Goal: Book appointment/travel/reservation

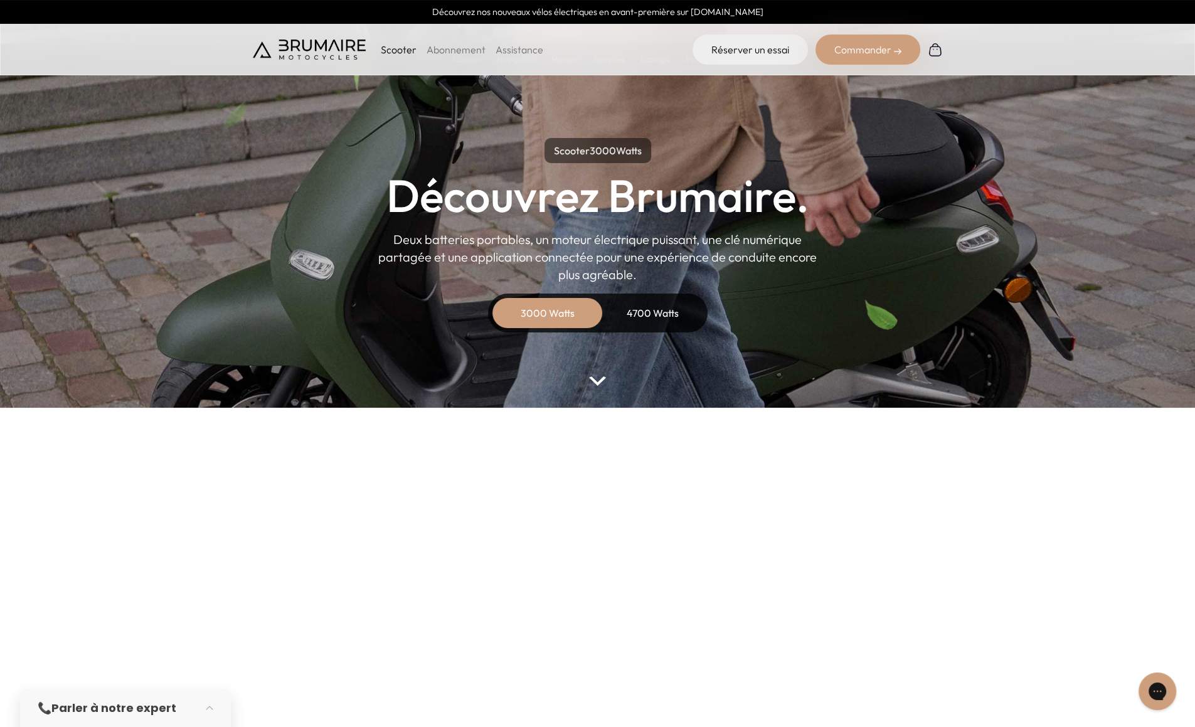
click at [642, 305] on div "4700 Watts" at bounding box center [653, 313] width 100 height 30
click at [602, 383] on img at bounding box center [597, 380] width 16 height 9
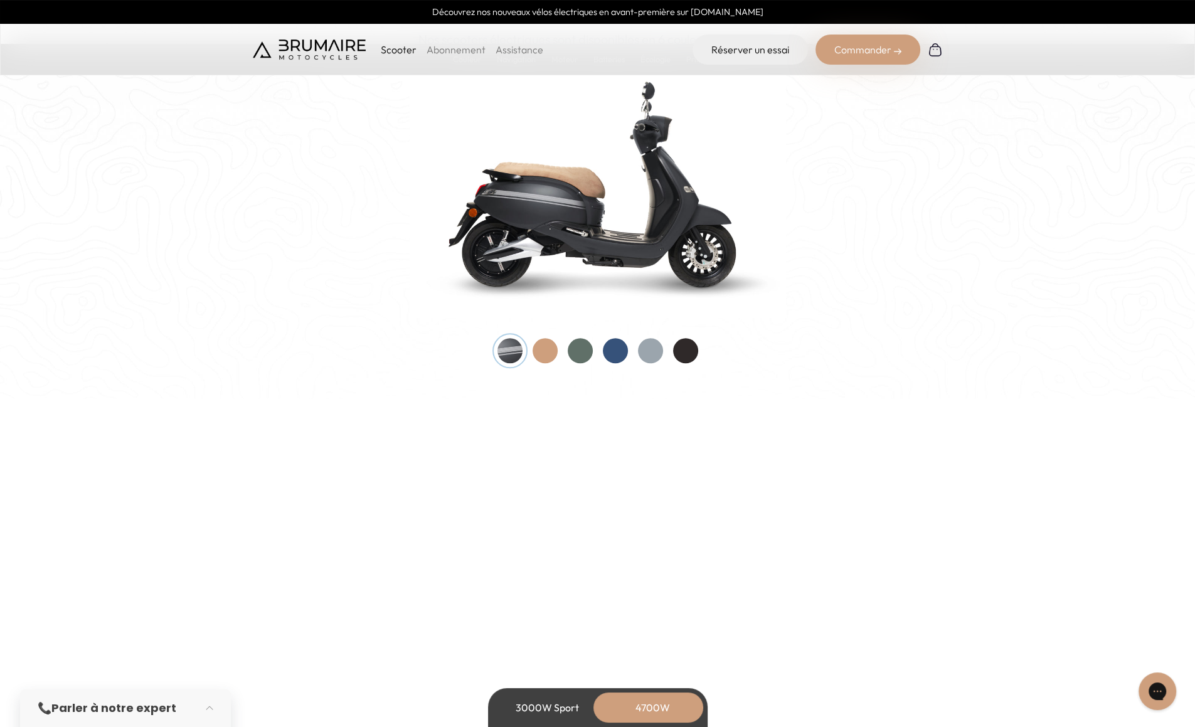
scroll to position [1349, 0]
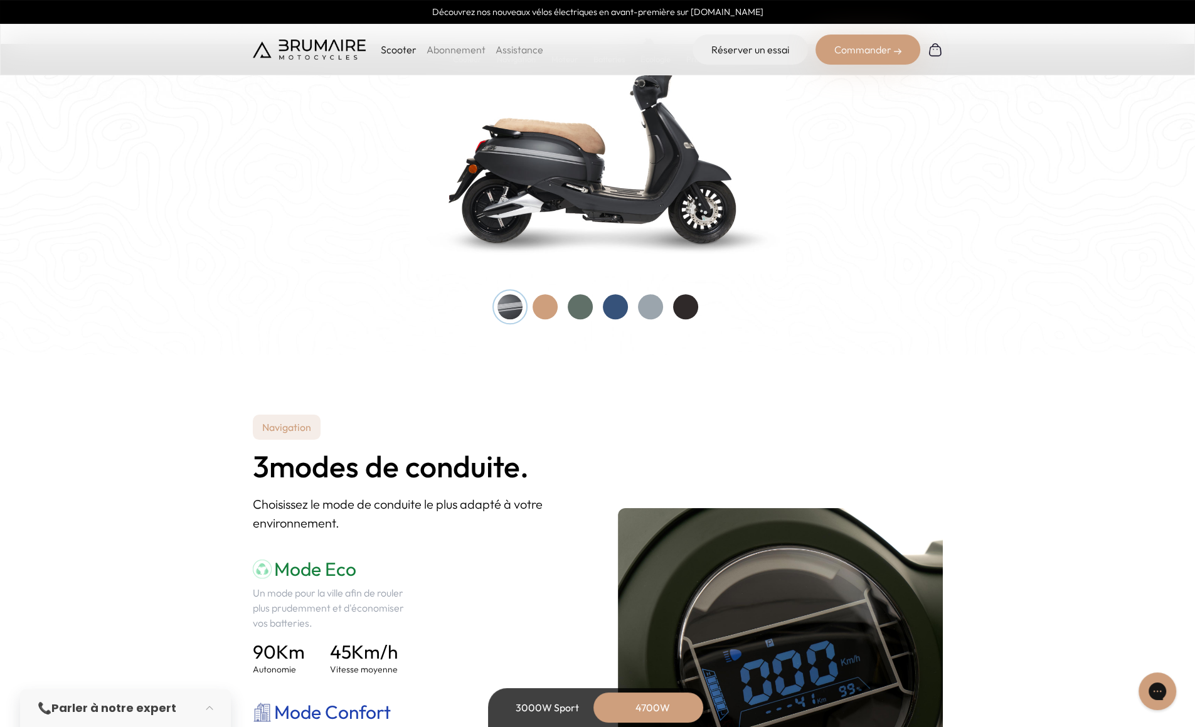
click at [577, 305] on div at bounding box center [580, 306] width 25 height 25
click at [649, 305] on div at bounding box center [650, 306] width 25 height 25
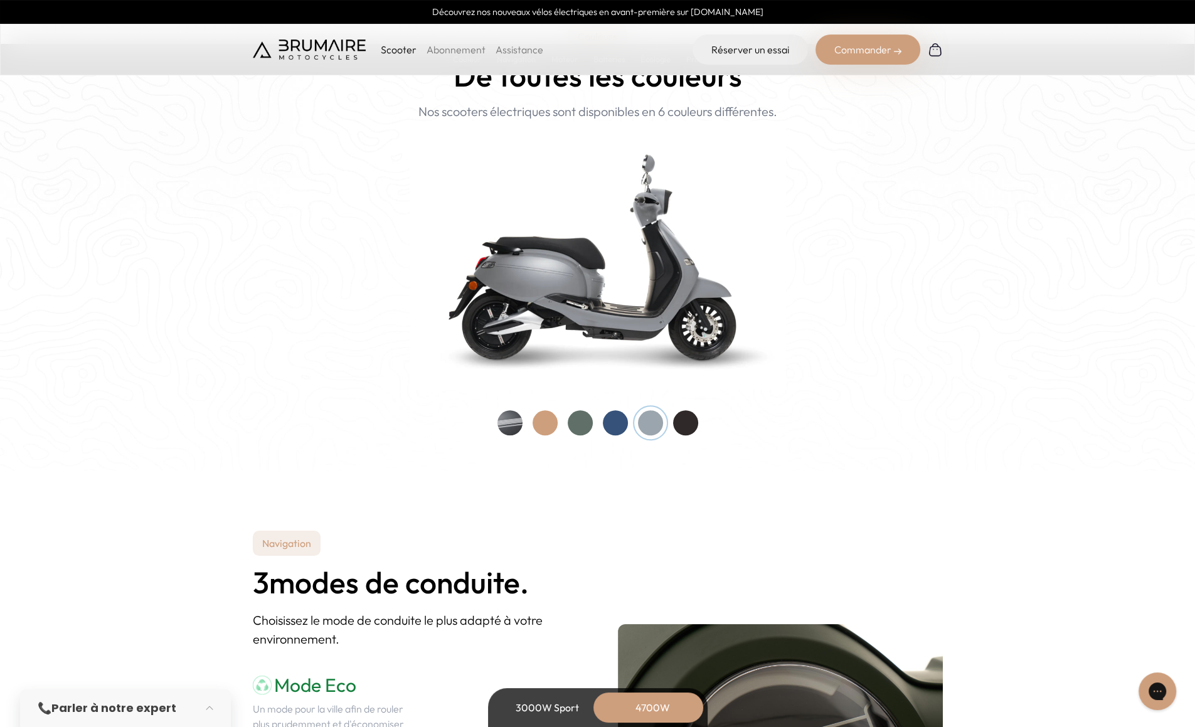
scroll to position [1286, 0]
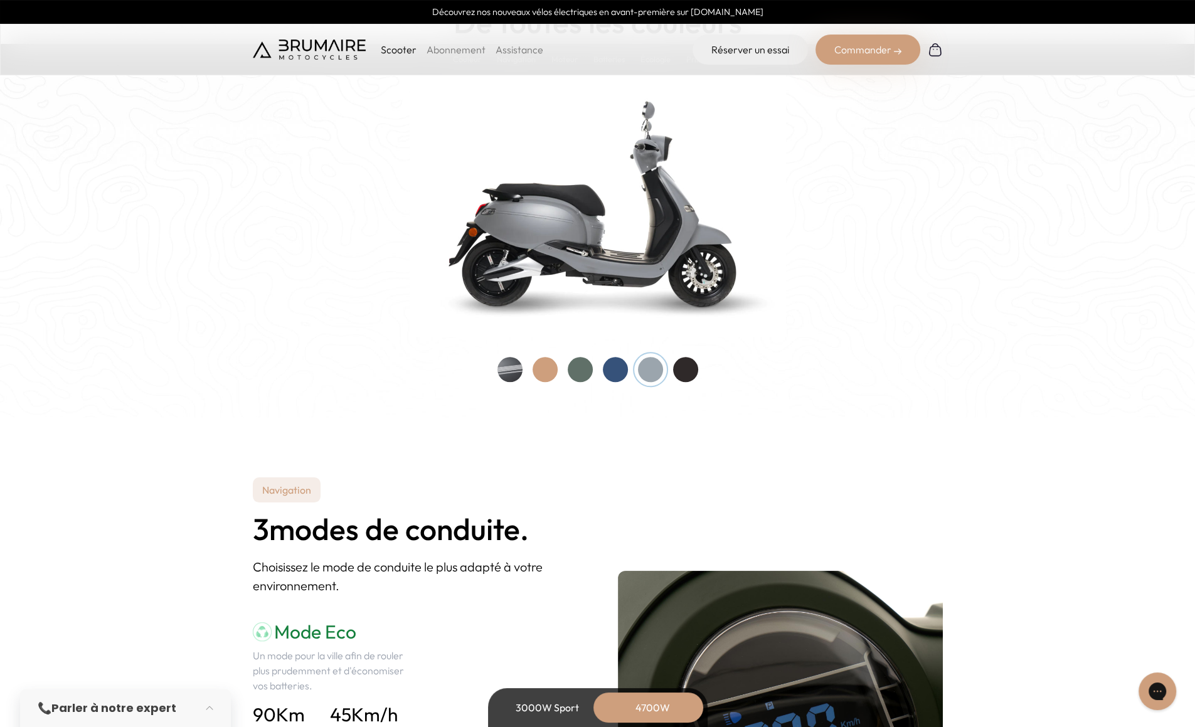
click at [507, 371] on div at bounding box center [509, 369] width 25 height 25
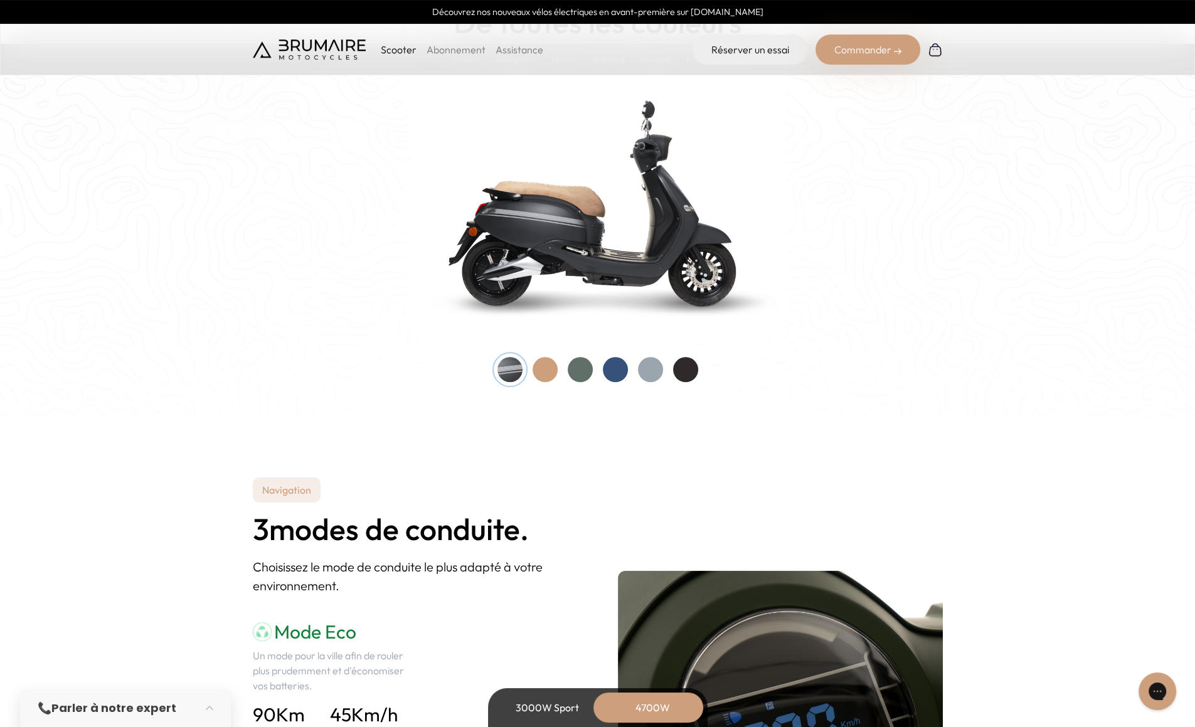
click at [649, 369] on div at bounding box center [650, 369] width 25 height 25
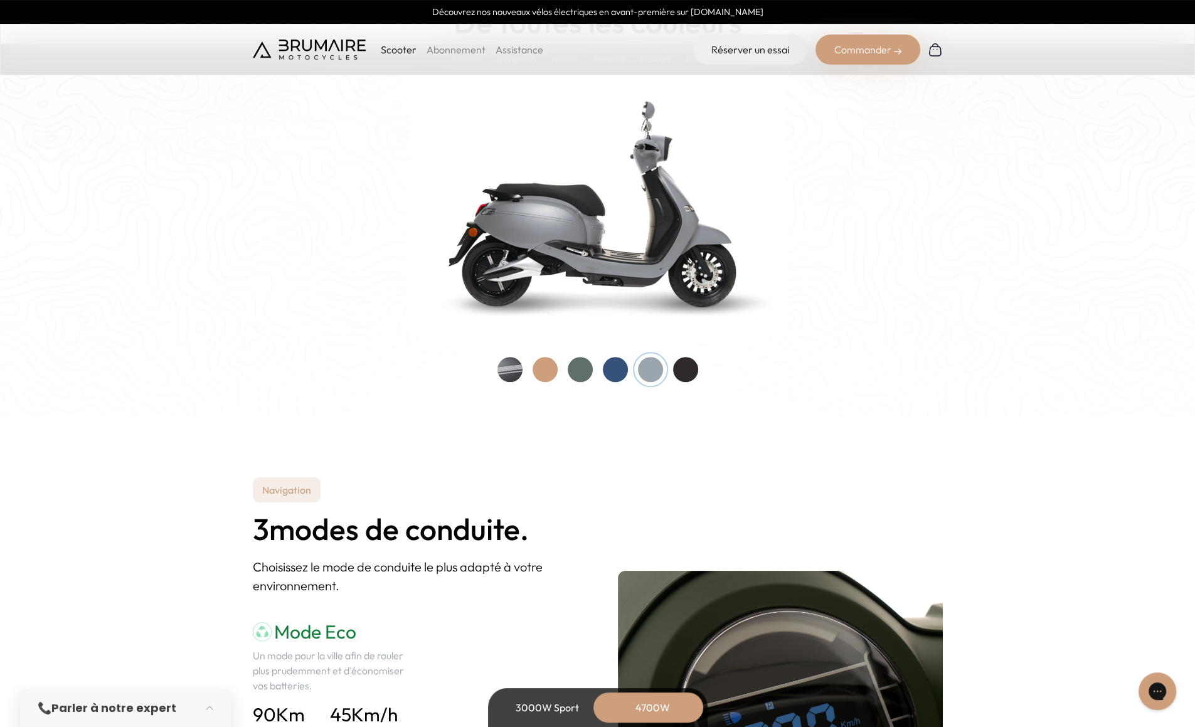
click at [578, 368] on div at bounding box center [580, 369] width 25 height 25
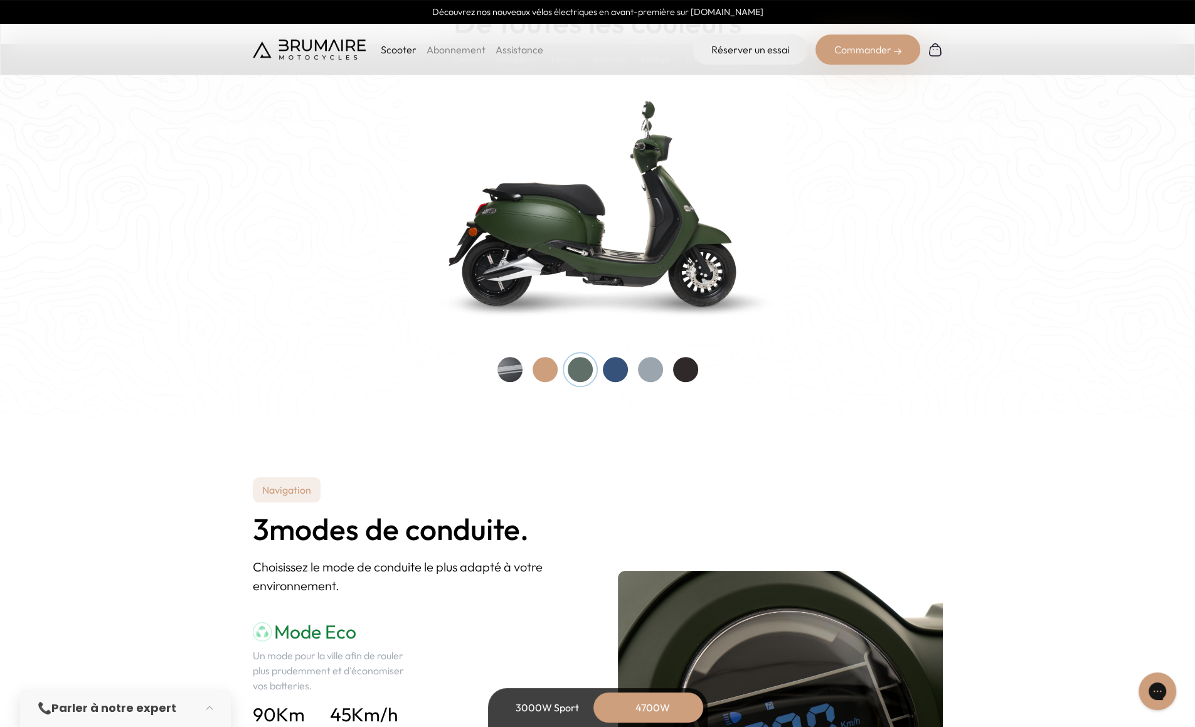
click at [687, 371] on div at bounding box center [685, 369] width 25 height 25
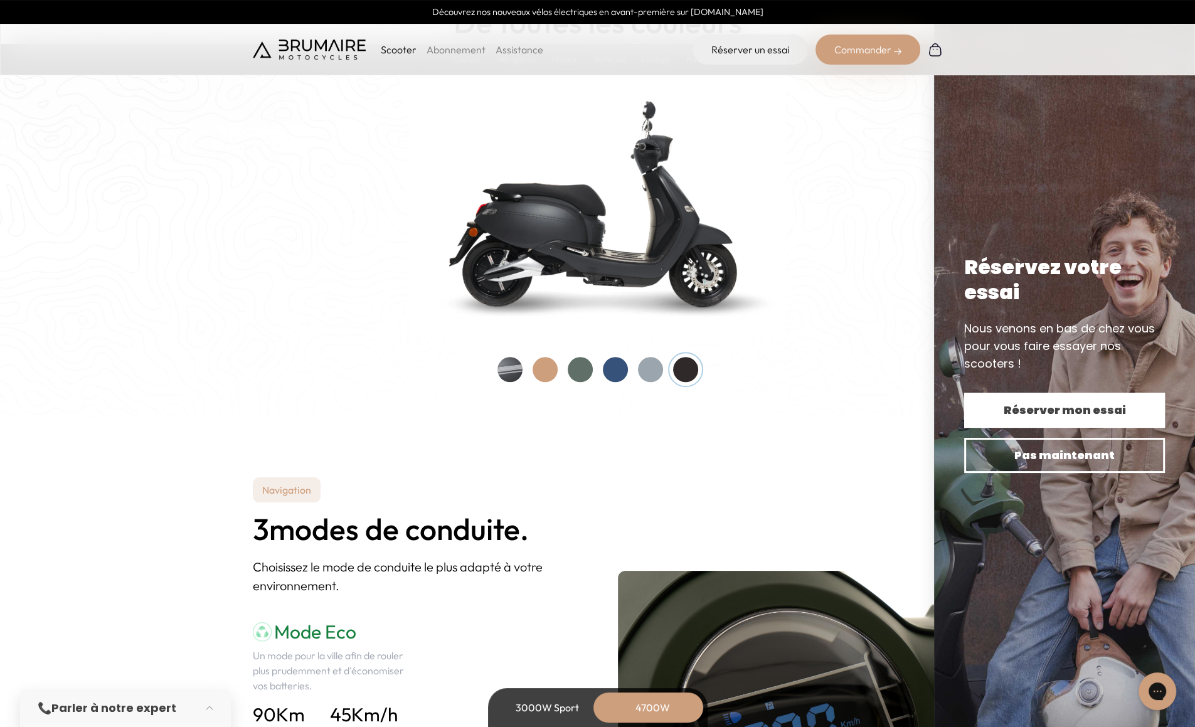
click at [1054, 409] on span "Réserver mon essai" at bounding box center [1064, 410] width 157 height 18
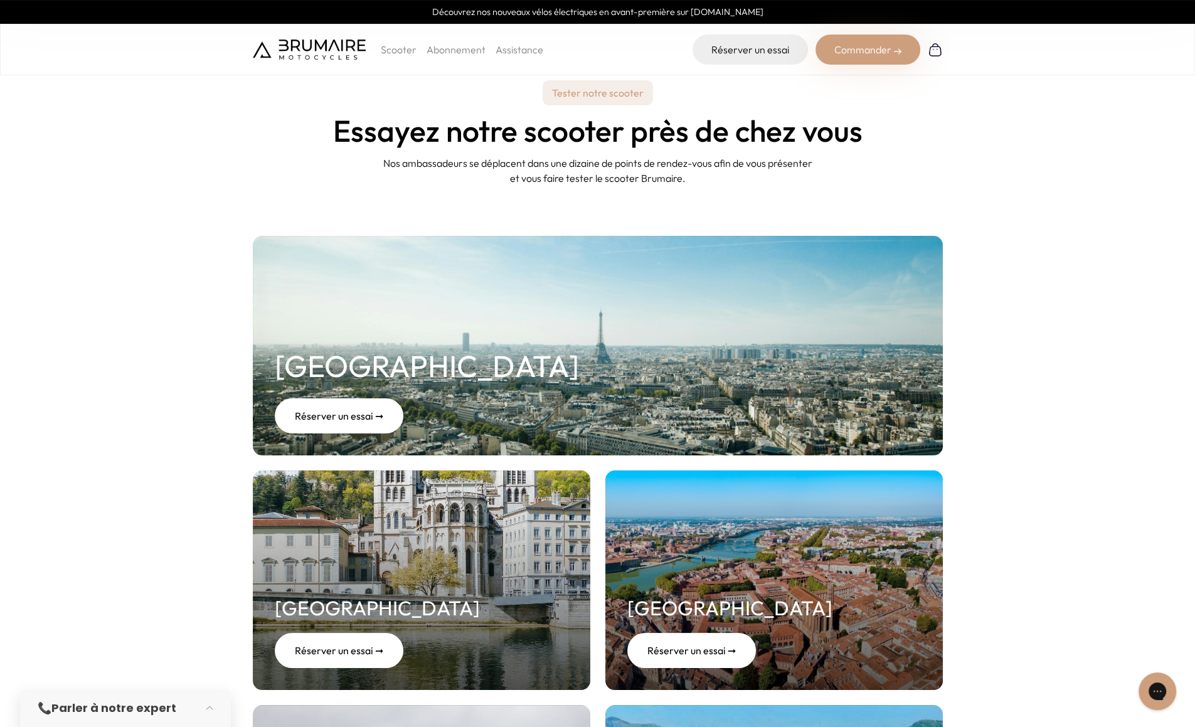
click at [349, 416] on div "Réserver un essai ➞" at bounding box center [339, 415] width 129 height 35
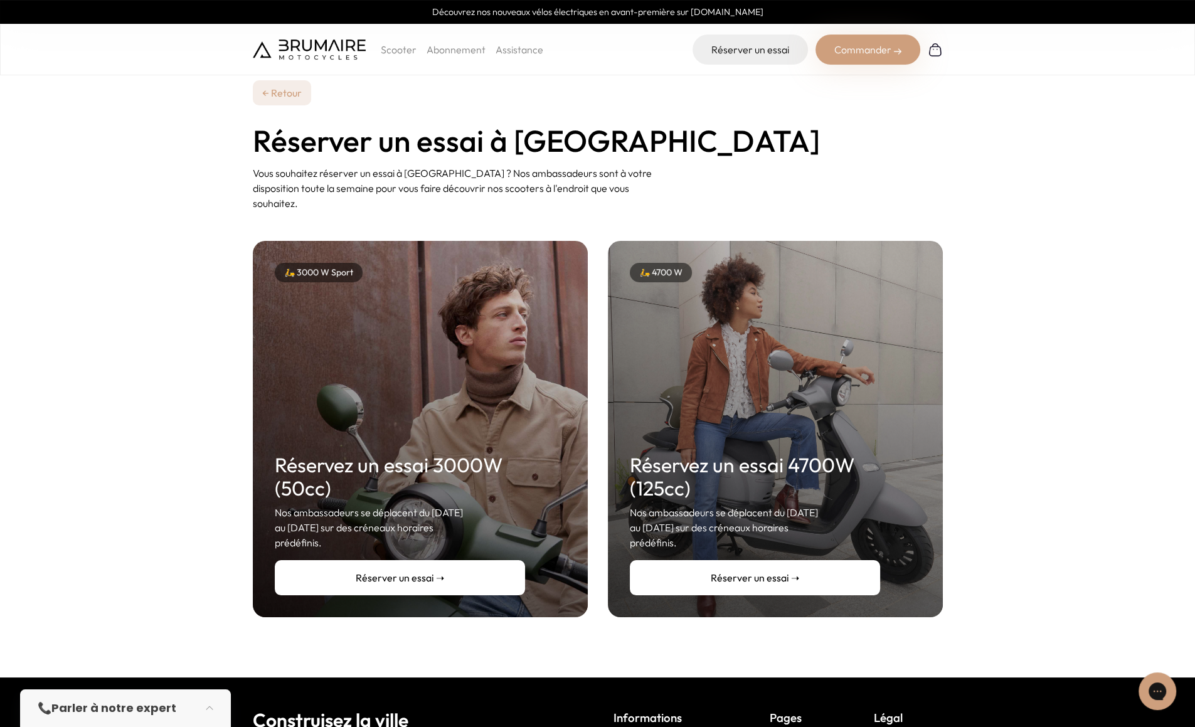
click at [762, 565] on link "Réserver un essai ➝" at bounding box center [755, 577] width 250 height 35
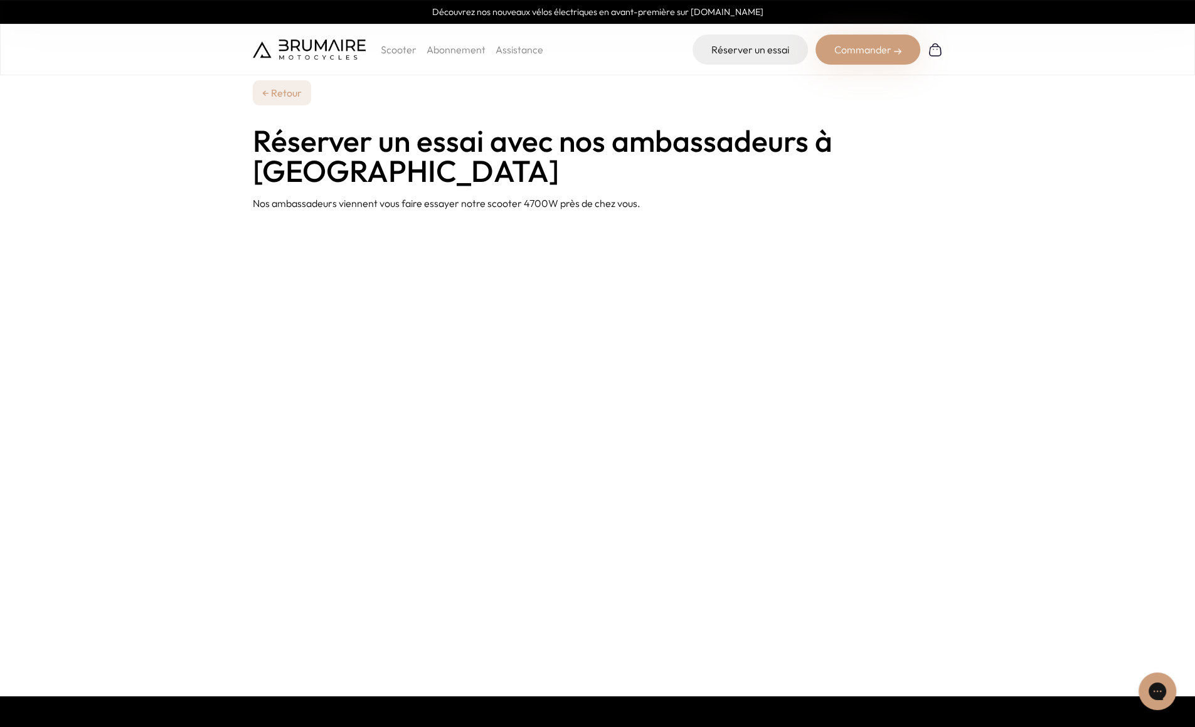
click at [273, 91] on link "← Retour" at bounding box center [282, 92] width 58 height 25
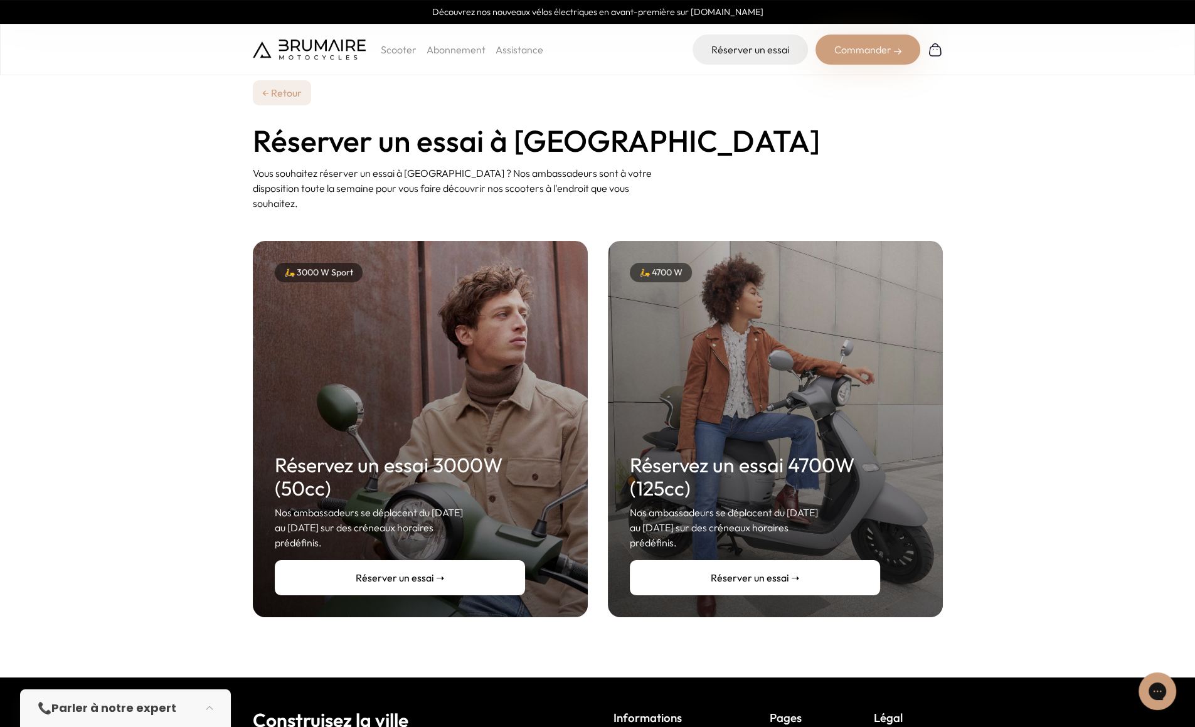
click at [743, 560] on link "Réserver un essai ➝" at bounding box center [755, 577] width 250 height 35
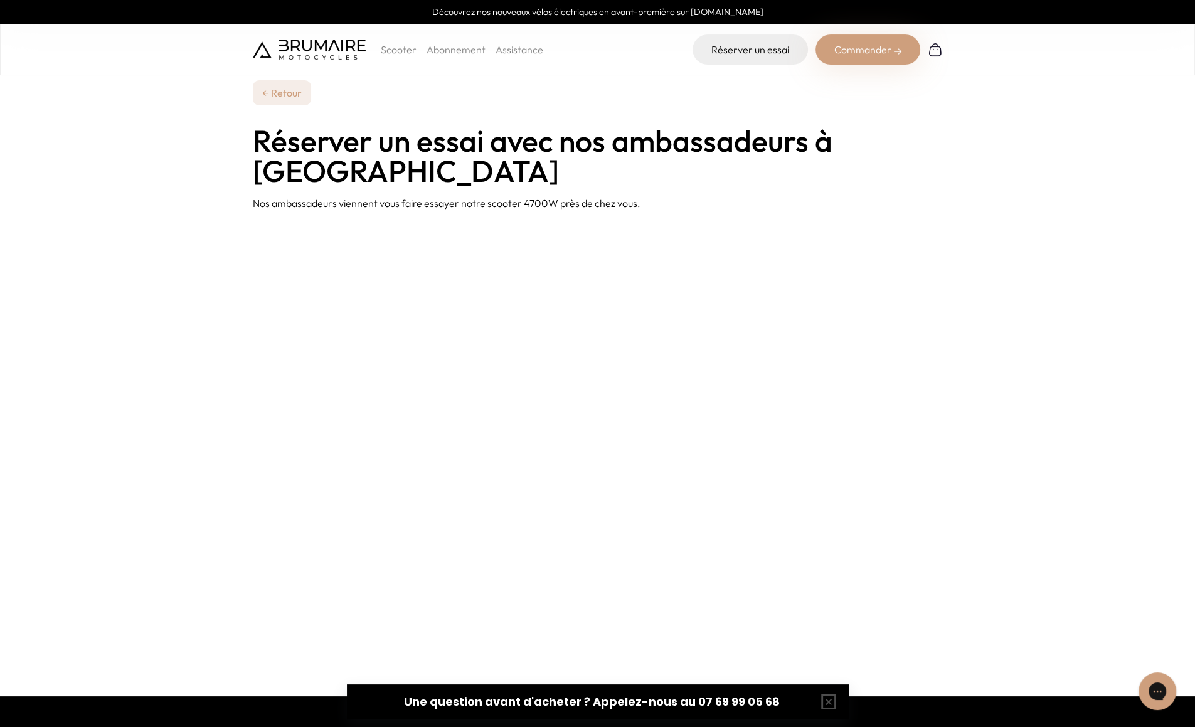
click at [279, 90] on link "← Retour" at bounding box center [282, 92] width 58 height 25
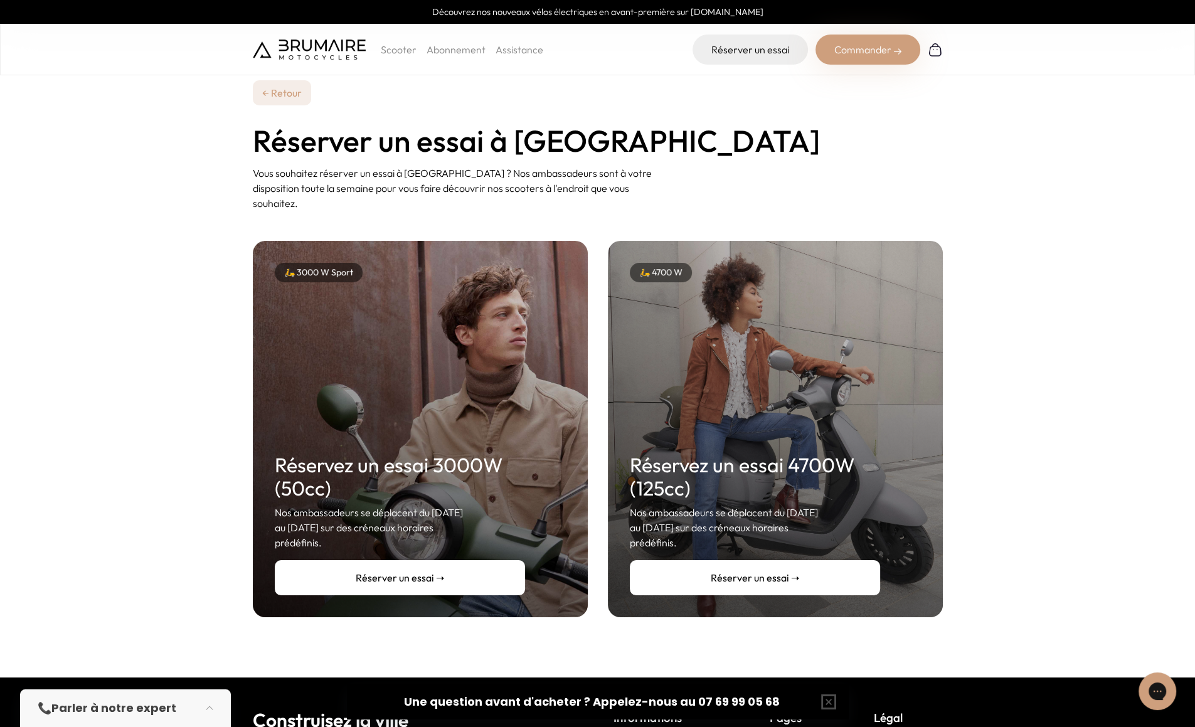
click at [800, 560] on link "Réserver un essai ➝" at bounding box center [755, 577] width 250 height 35
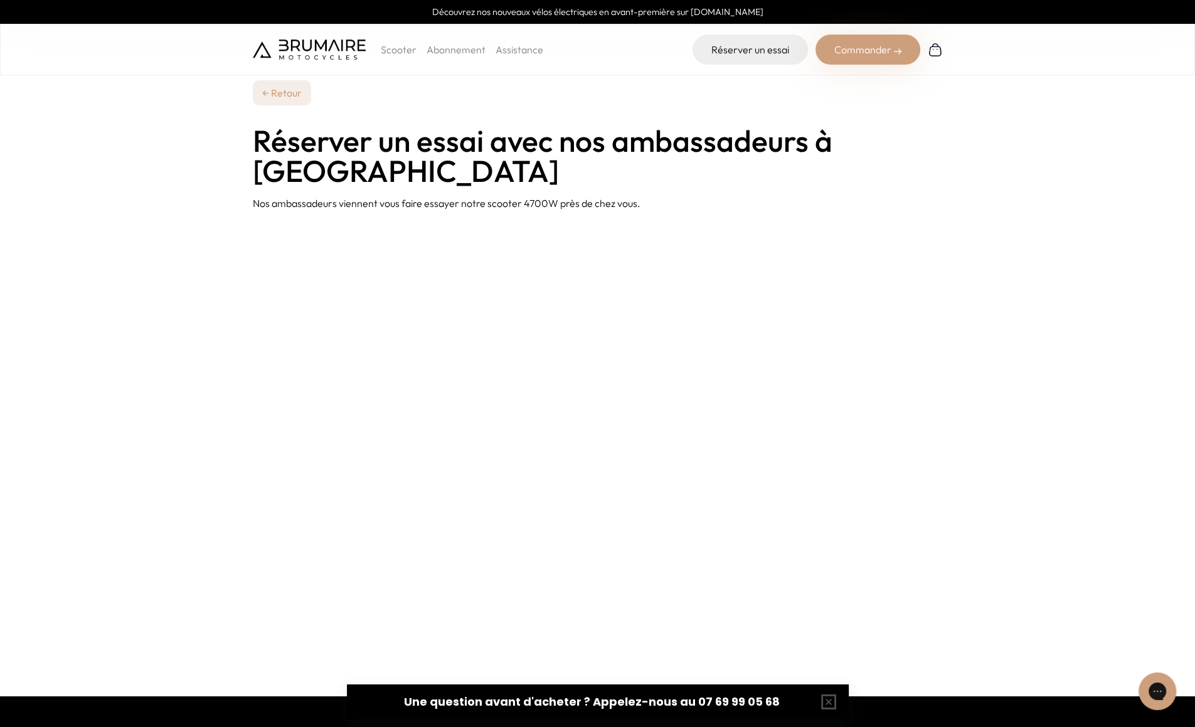
click at [226, 560] on section at bounding box center [597, 468] width 1195 height 455
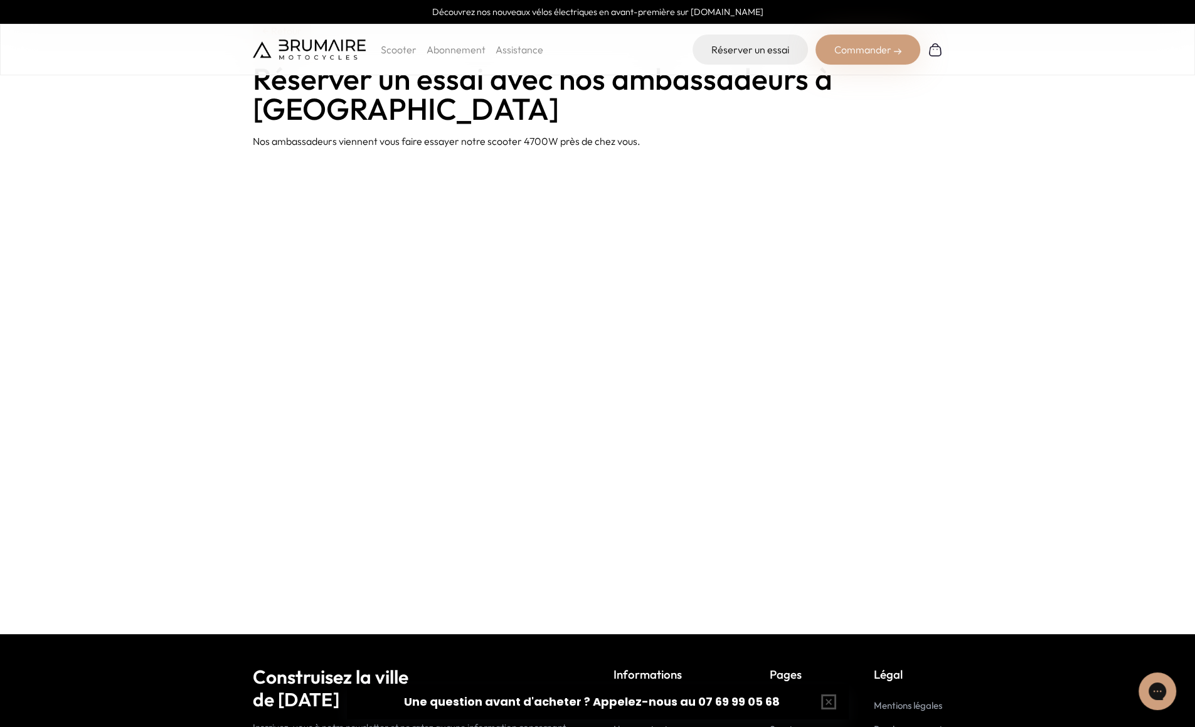
scroll to position [63, 0]
